Goal: Browse casually

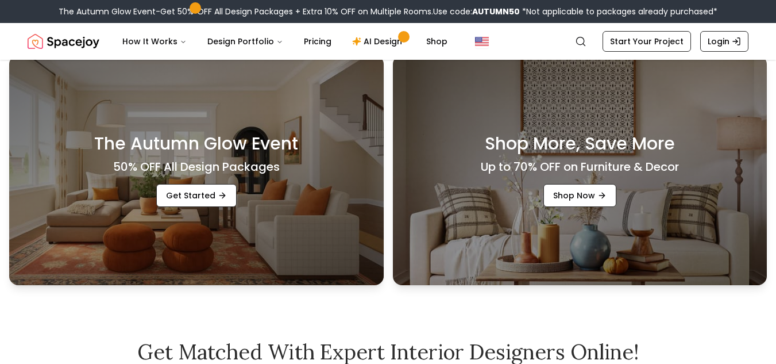
scroll to position [635, 0]
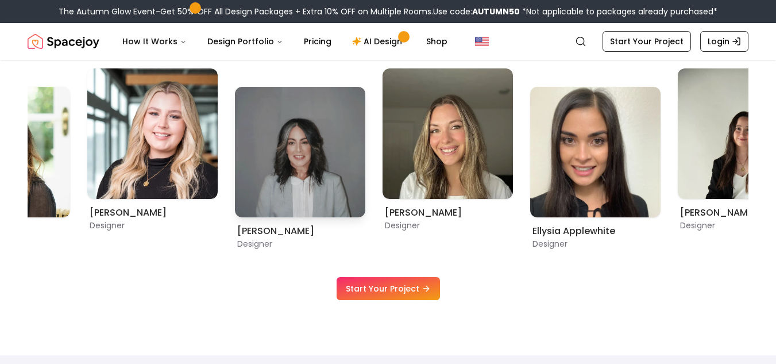
click at [569, 132] on div "[PERSON_NAME] Designer [PERSON_NAME] Designer [PERSON_NAME] Designer [PERSON_NA…" at bounding box center [388, 158] width 721 height 181
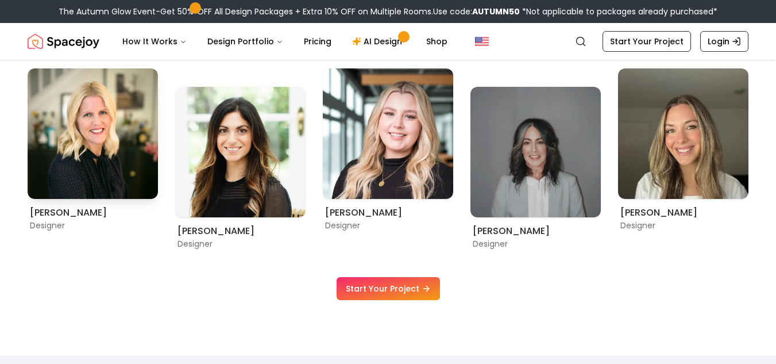
click at [158, 156] on img "3 / 12" at bounding box center [93, 133] width 130 height 130
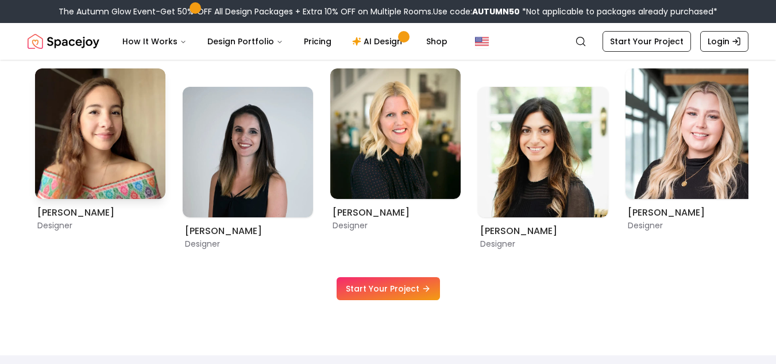
click at [165, 172] on img "1 / 12" at bounding box center [100, 133] width 130 height 130
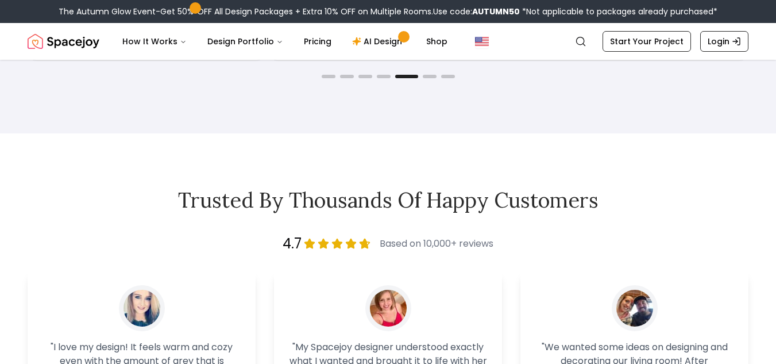
scroll to position [1784, 0]
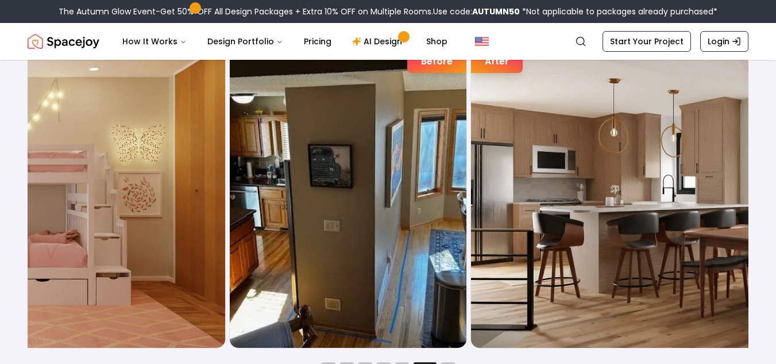
click at [592, 241] on img "6 / 7" at bounding box center [710, 190] width 479 height 316
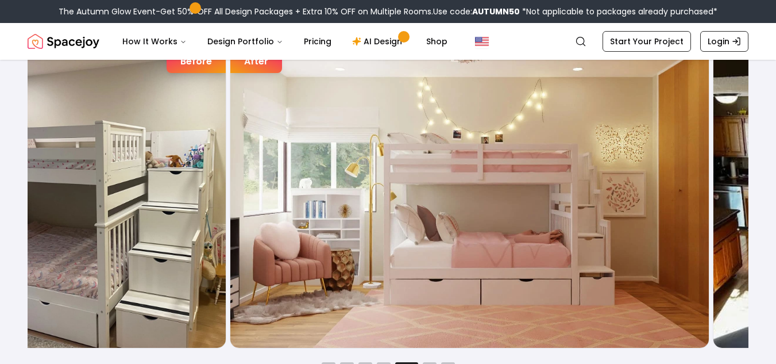
click at [279, 235] on img "5 / 7" at bounding box center [469, 190] width 479 height 316
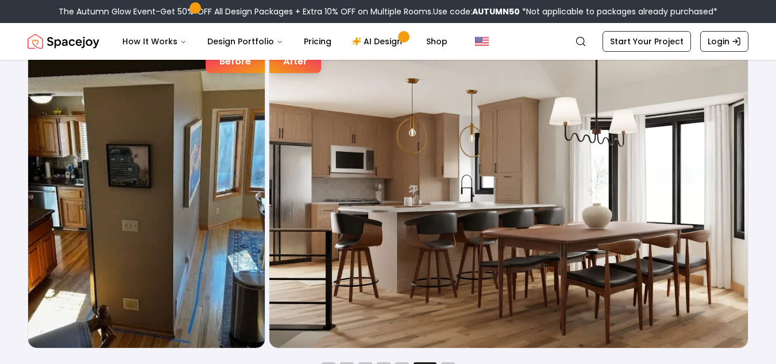
click at [269, 204] on img "6 / 7" at bounding box center [508, 190] width 479 height 316
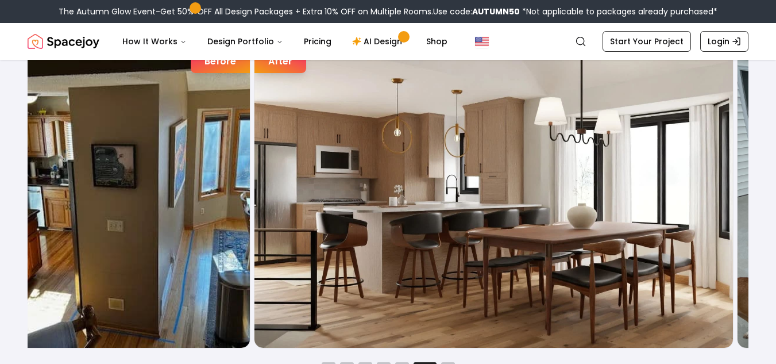
click at [254, 208] on img "6 / 7" at bounding box center [493, 190] width 479 height 316
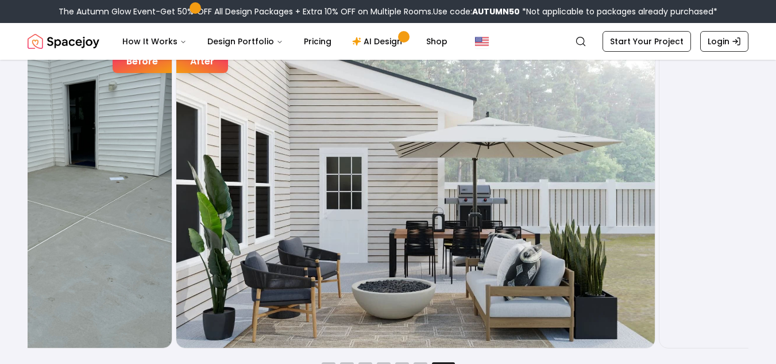
click at [176, 210] on img "7 / 7" at bounding box center [415, 190] width 479 height 316
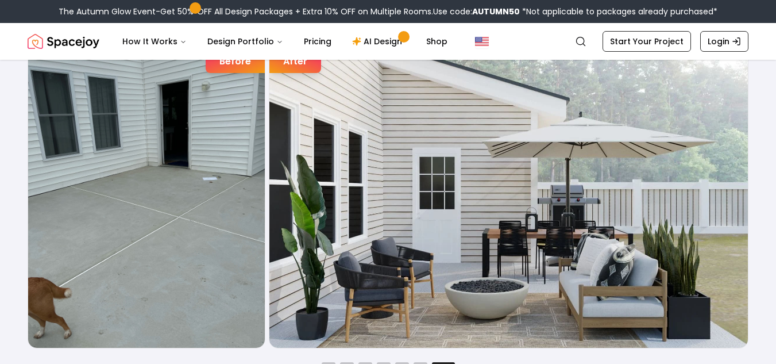
click at [308, 222] on img "7 / 7" at bounding box center [508, 190] width 479 height 316
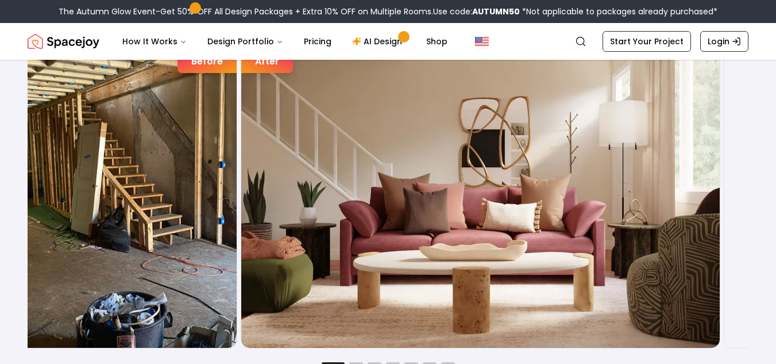
click at [360, 228] on img "1 / 7" at bounding box center [480, 190] width 479 height 316
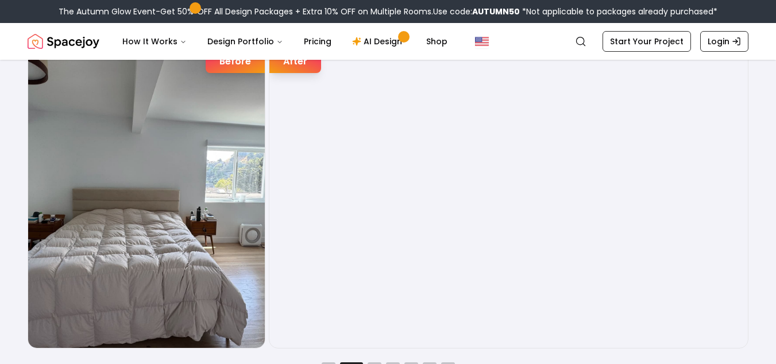
click at [269, 213] on img "2 / 7" at bounding box center [508, 190] width 479 height 316
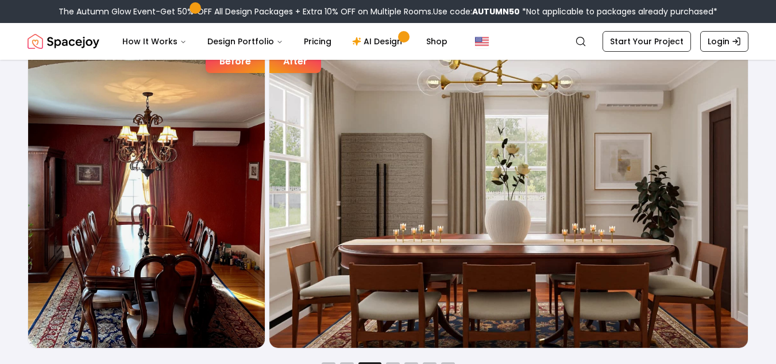
click at [269, 204] on img "3 / 7" at bounding box center [508, 190] width 479 height 316
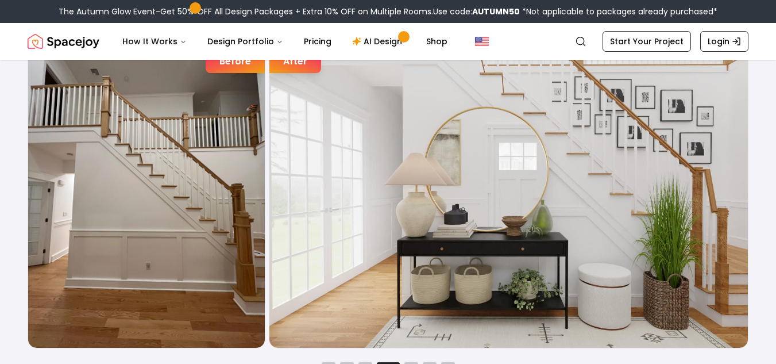
click at [269, 222] on img "4 / 7" at bounding box center [508, 190] width 479 height 316
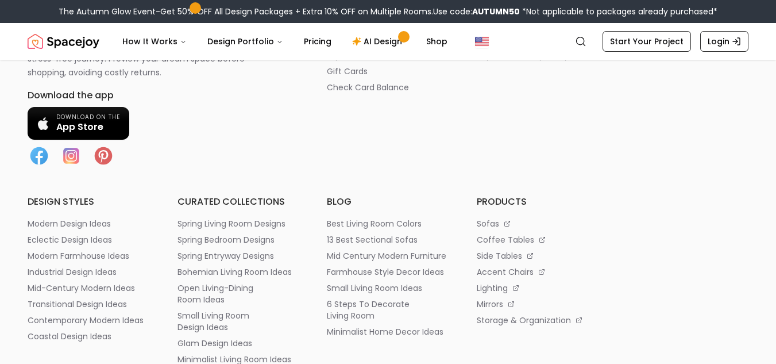
scroll to position [5870, 0]
